Goal: Find specific page/section: Find specific page/section

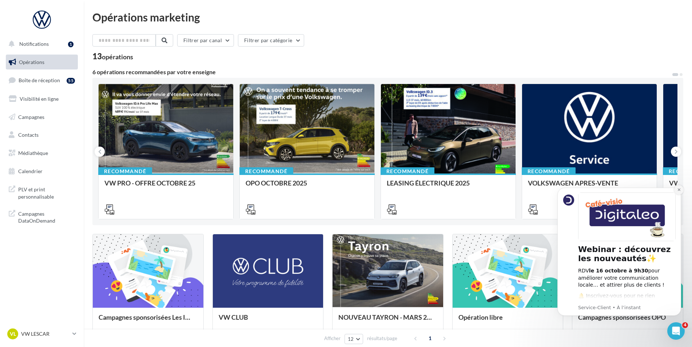
click at [682, 191] on button "Dismiss notification" at bounding box center [679, 189] width 9 height 9
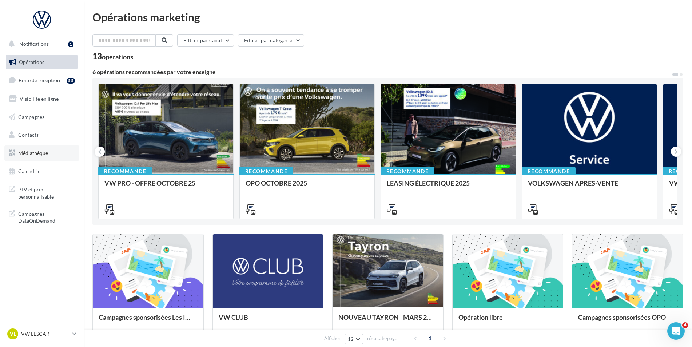
click at [39, 160] on link "Médiathèque" at bounding box center [41, 153] width 75 height 15
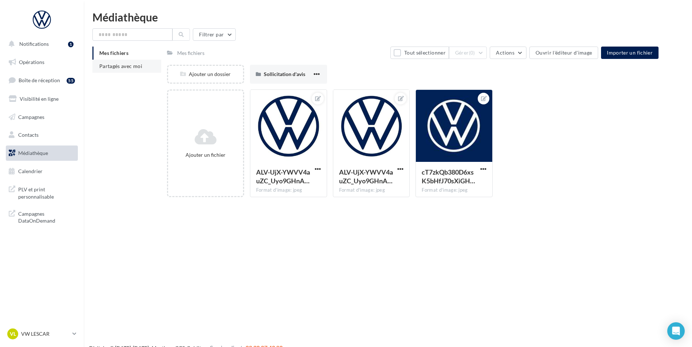
click at [116, 68] on span "Partagés avec moi" at bounding box center [120, 66] width 43 height 6
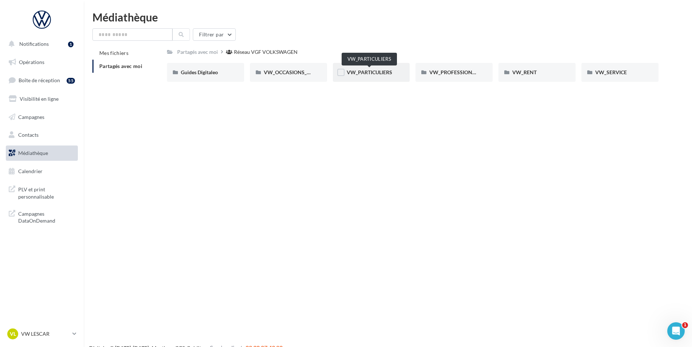
click at [392, 75] on span "VW_PARTICULIERS" at bounding box center [370, 72] width 46 height 6
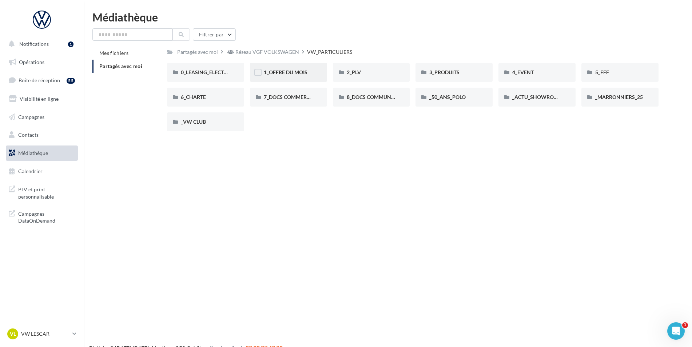
click at [304, 78] on div "1_OFFRE DU MOIS" at bounding box center [288, 72] width 77 height 19
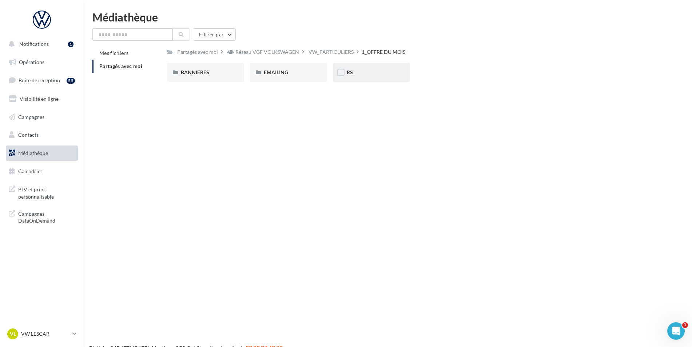
click at [374, 82] on div "RS" at bounding box center [371, 72] width 77 height 19
click at [280, 57] on div "VW_PARTICULIERS" at bounding box center [264, 52] width 48 height 11
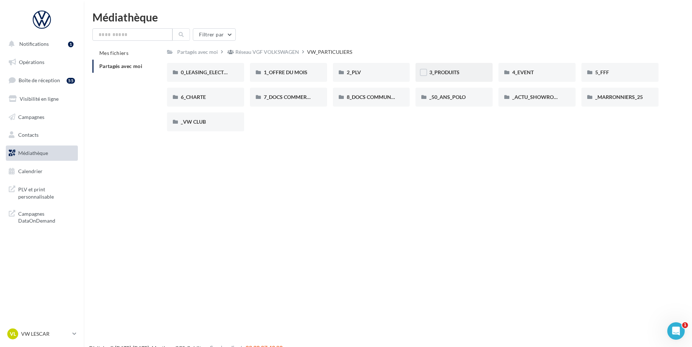
click at [469, 78] on div "3_PRODUITS" at bounding box center [454, 72] width 77 height 19
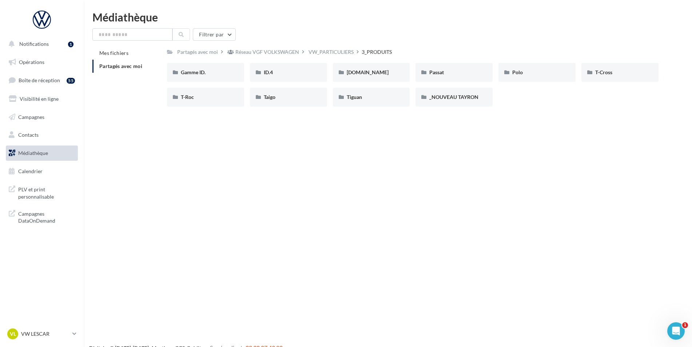
click at [187, 107] on div "Gamme ID. Gamme ID. ID.4 ID.4 [DOMAIN_NAME] [DOMAIN_NAME] Passat Passat [PERSON…" at bounding box center [416, 88] width 498 height 50
click at [211, 98] on div "T-Roc" at bounding box center [206, 97] width 50 height 7
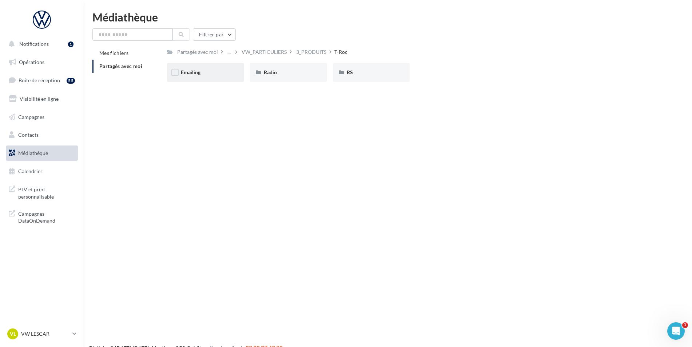
click at [222, 77] on div "Emailing" at bounding box center [205, 72] width 77 height 19
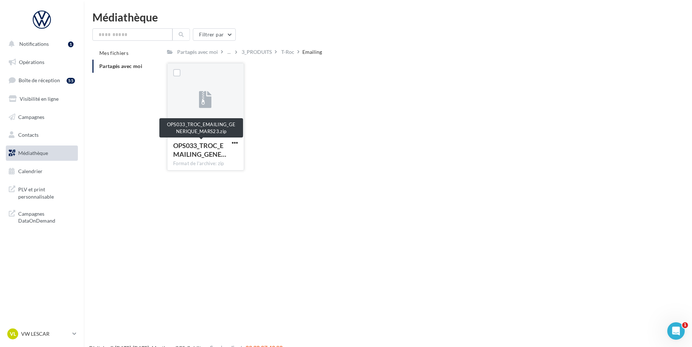
click at [217, 143] on span "OPS033_TROC_EMAILING_GENE…" at bounding box center [199, 150] width 53 height 17
click at [264, 52] on div "3_PRODUITS" at bounding box center [257, 51] width 30 height 7
